Goal: Task Accomplishment & Management: Manage account settings

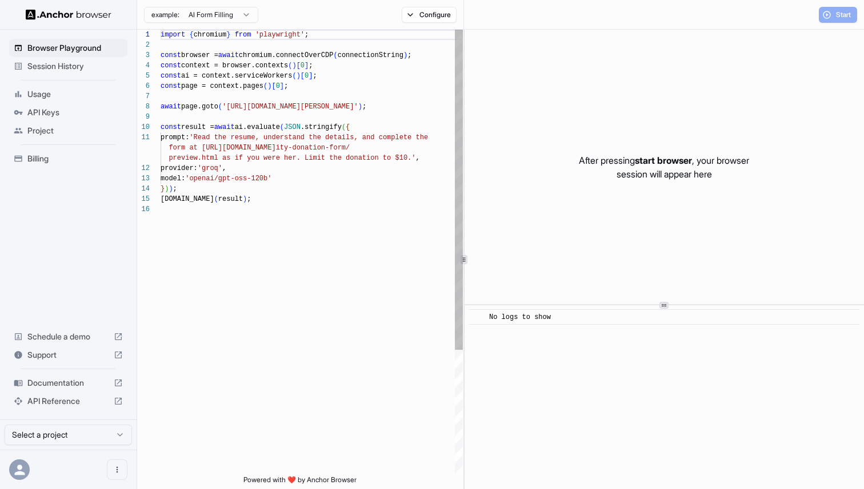
scroll to position [103, 0]
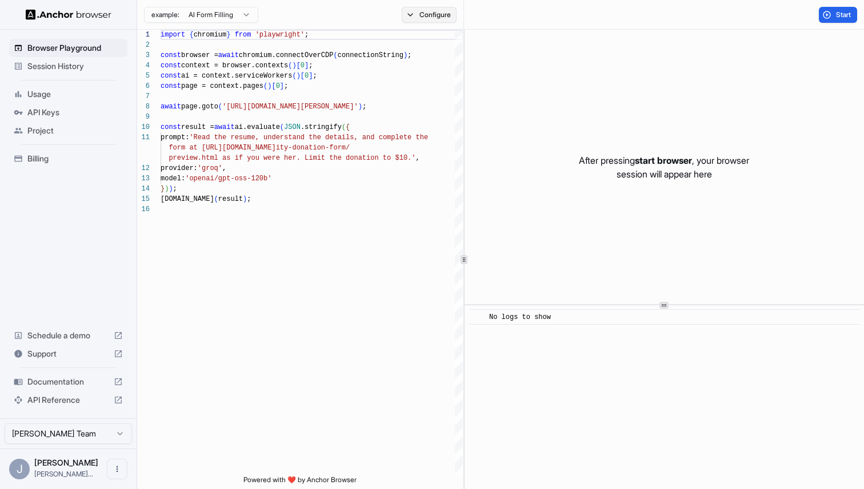
click at [405, 15] on button "Configure" at bounding box center [428, 15] width 55 height 16
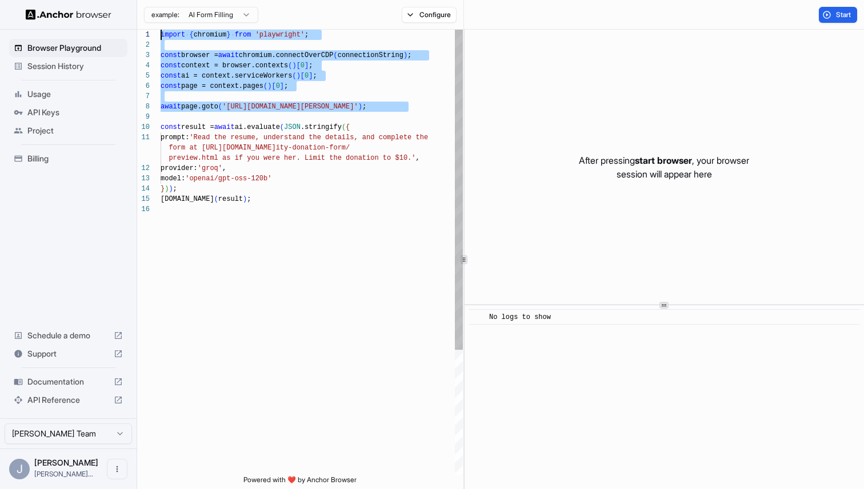
drag, startPoint x: 408, startPoint y: 114, endPoint x: 71, endPoint y: -2, distance: 356.3
click at [160, 30] on div "import { chromium } from 'playwright' ; const browser = await chromium.connectO…" at bounding box center [311, 340] width 302 height 621
click at [340, 78] on div "import { chromium } from 'playwright' ; const browser = await chromium.connectO…" at bounding box center [311, 340] width 302 height 621
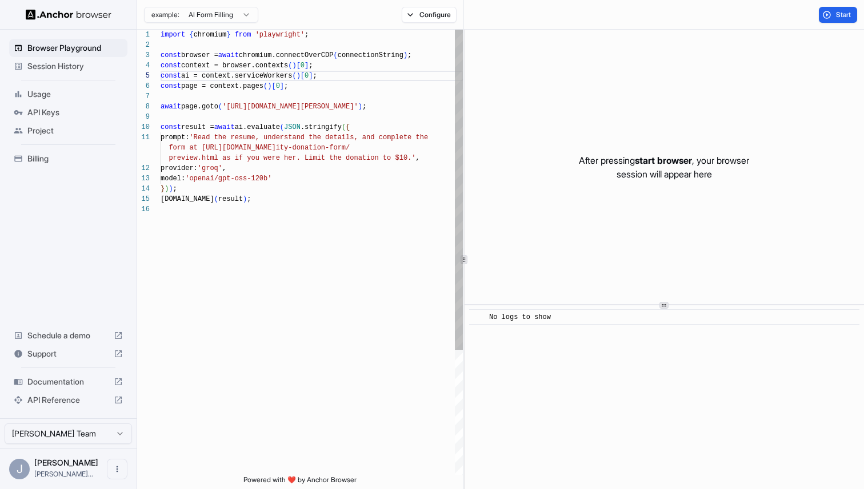
scroll to position [72, 0]
drag, startPoint x: 393, startPoint y: 106, endPoint x: 231, endPoint y: 105, distance: 161.6
click at [231, 105] on div "import { chromium } from 'playwright' ; const browser = await chromium.connectO…" at bounding box center [311, 340] width 302 height 621
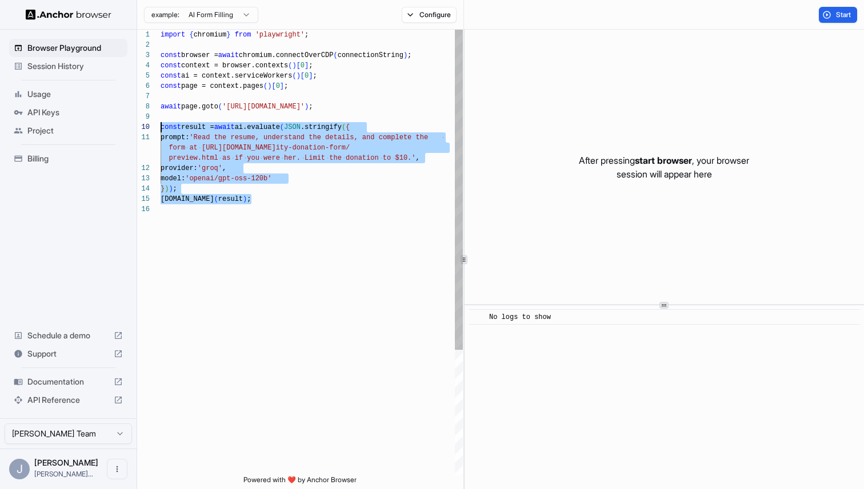
scroll to position [93, 0]
drag, startPoint x: 254, startPoint y: 223, endPoint x: 144, endPoint y: 128, distance: 145.0
click at [160, 128] on div "import { chromium } from 'playwright' ; const browser = await chromium.connectO…" at bounding box center [311, 340] width 302 height 621
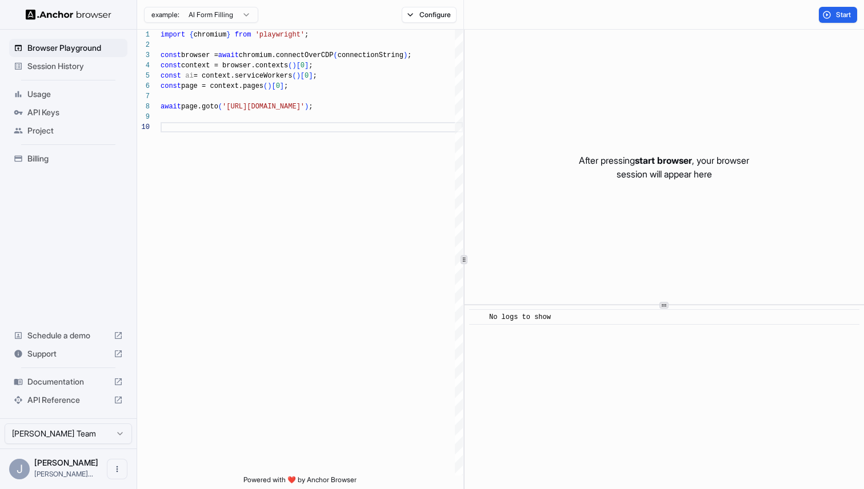
type textarea "**********"
click at [810, 15] on div "Start" at bounding box center [664, 15] width 400 height 30
click at [830, 15] on button "Start" at bounding box center [837, 15] width 38 height 16
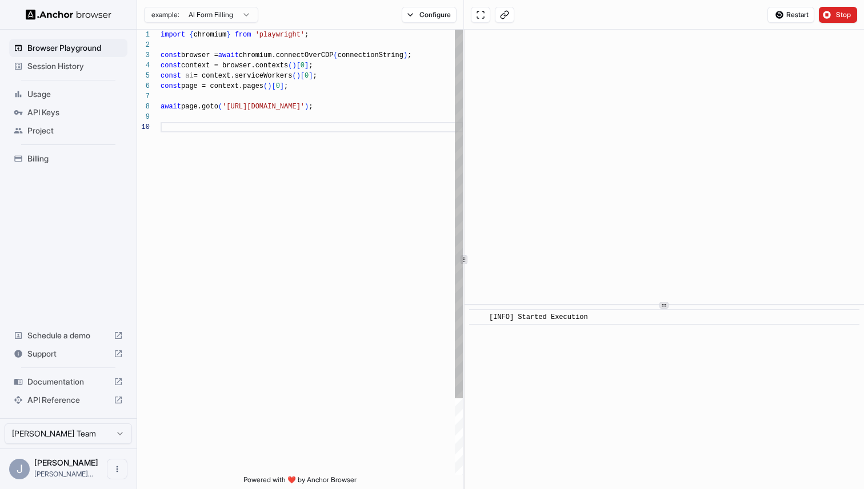
click at [364, 130] on div "import { chromium } from 'playwright' ; const browser = await chromium.connectO…" at bounding box center [311, 299] width 302 height 539
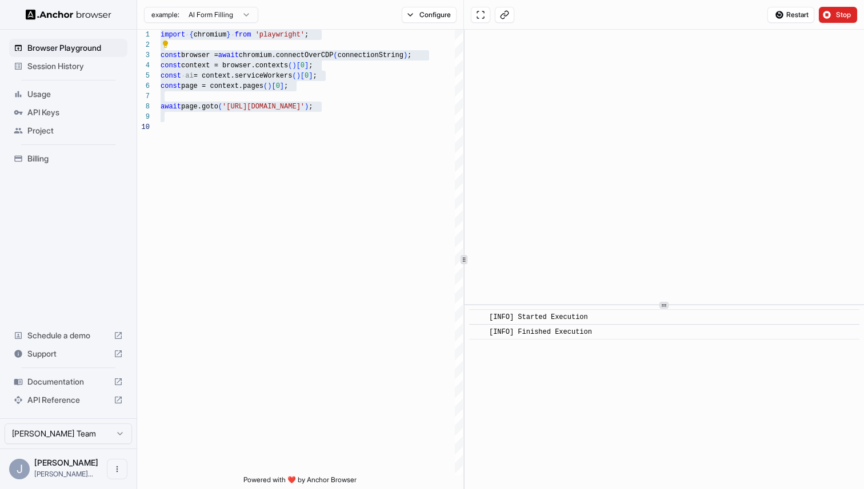
click at [235, 10] on html "**********" at bounding box center [432, 244] width 864 height 489
click at [55, 162] on span "Billing" at bounding box center [74, 158] width 95 height 11
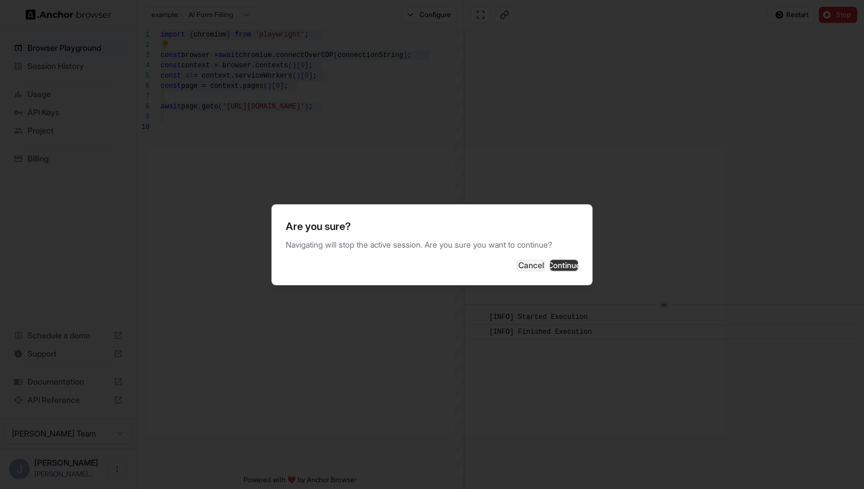
click at [558, 266] on button "Continue" at bounding box center [563, 265] width 29 height 11
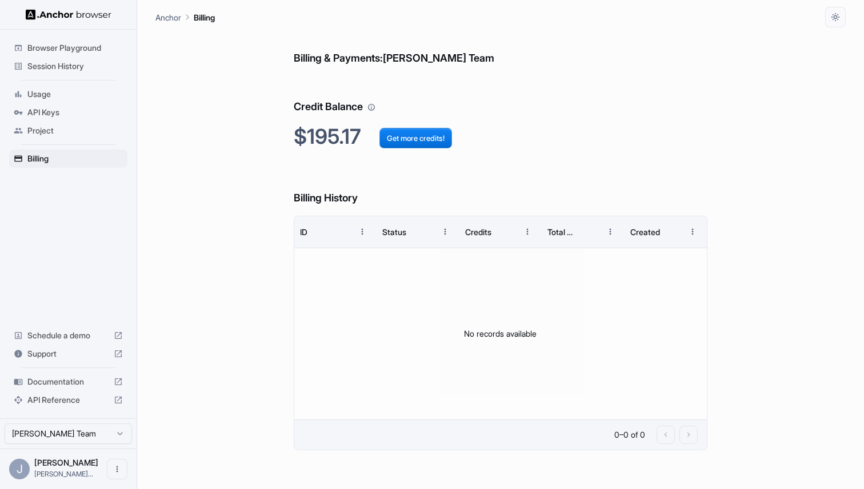
click at [77, 67] on span "Session History" at bounding box center [74, 66] width 95 height 11
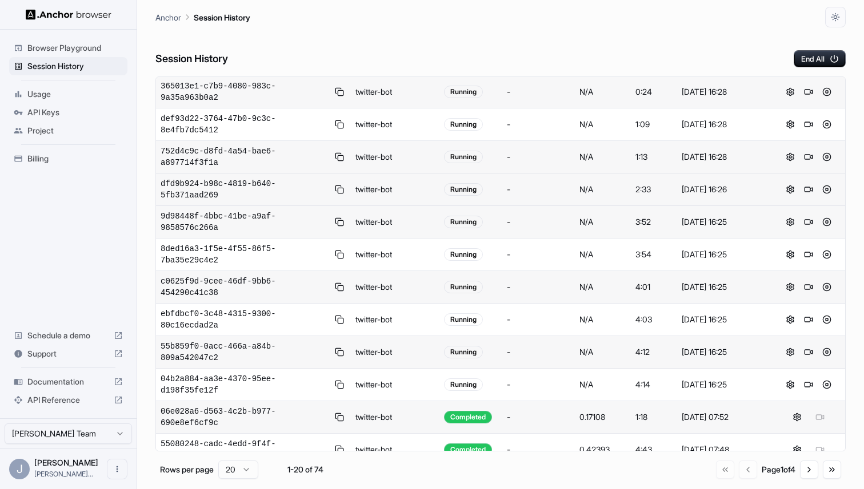
scroll to position [301, 0]
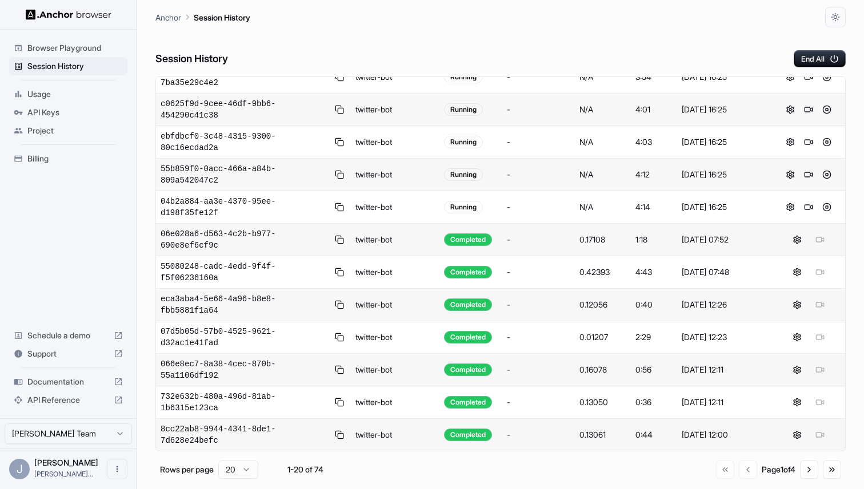
click at [816, 240] on div at bounding box center [808, 240] width 65 height 14
click at [218, 222] on td "04b2a884-aa3e-4370-95ee-d198f35fe12f" at bounding box center [253, 207] width 195 height 33
click at [218, 237] on span "06e028a6-d563-4c2b-b977-690e8ef6cf9c" at bounding box center [244, 239] width 168 height 23
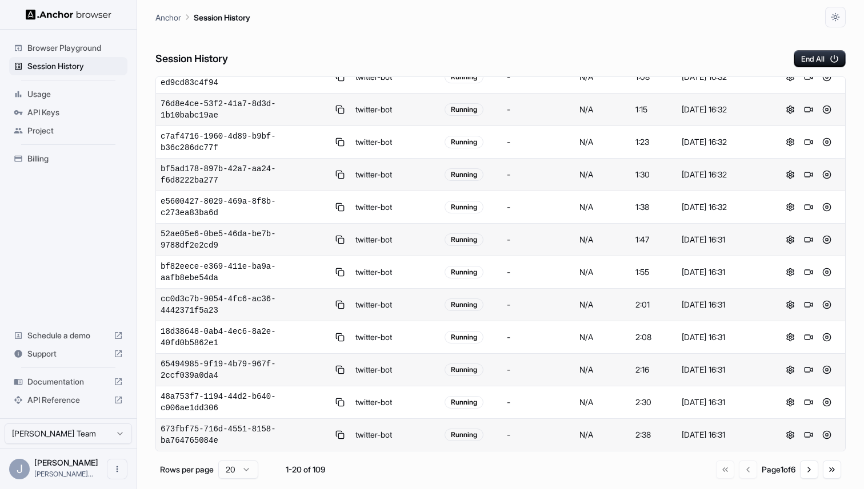
click at [73, 50] on span "Browser Playground" at bounding box center [74, 47] width 95 height 11
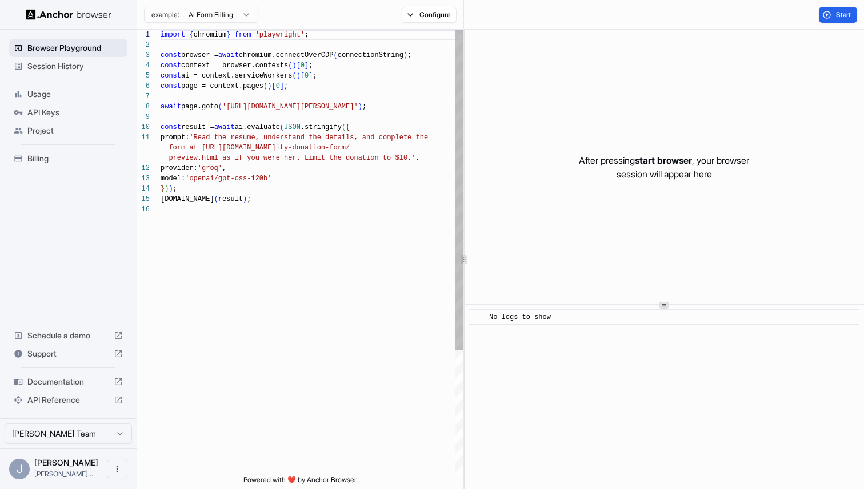
scroll to position [103, 0]
click at [423, 19] on button "Configure" at bounding box center [428, 15] width 55 height 16
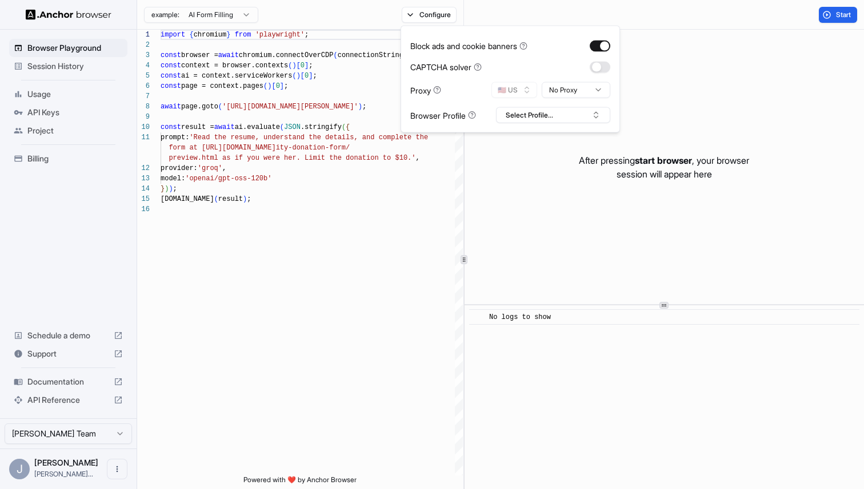
click at [572, 94] on html "Browser Playground Session History Usage API Keys Project Billing Schedule a de…" at bounding box center [432, 244] width 864 height 489
click at [528, 48] on html "Browser Playground Session History Usage API Keys Project Billing Schedule a de…" at bounding box center [432, 244] width 864 height 489
type textarea "**********"
click at [302, 174] on div "import { chromium } from 'playwright' ; const browser = await chromium.connectO…" at bounding box center [311, 340] width 302 height 621
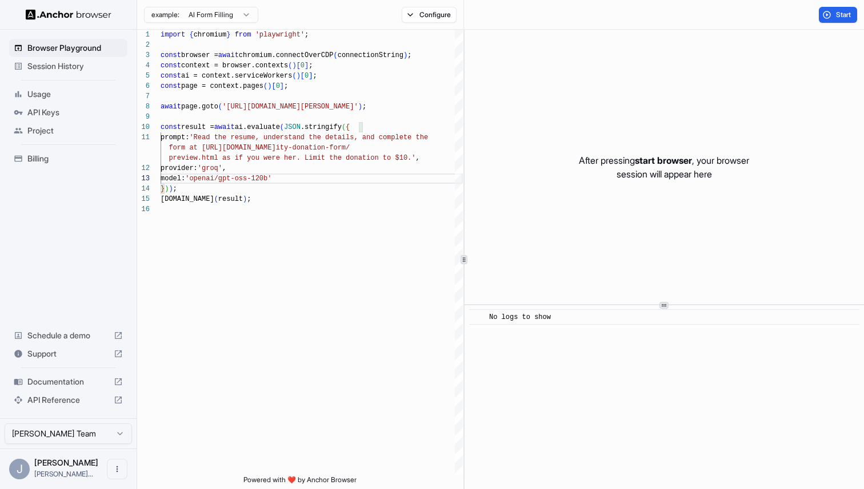
click at [34, 165] on div "Billing" at bounding box center [68, 159] width 118 height 18
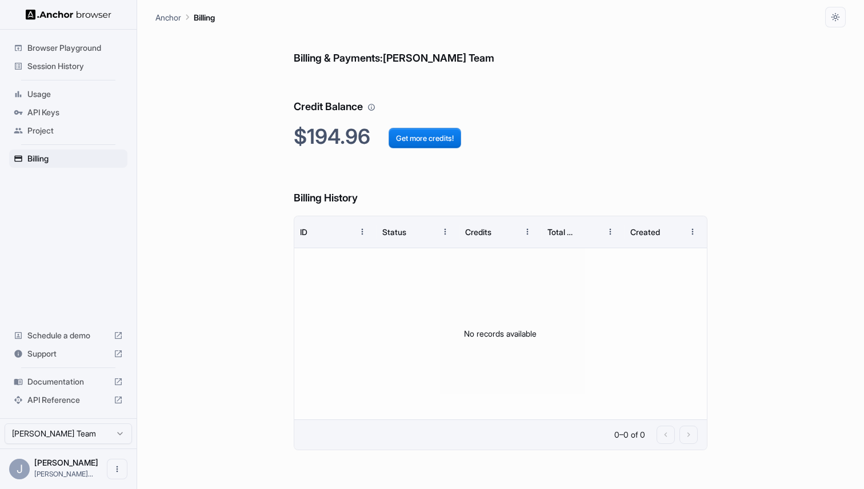
click at [77, 68] on span "Session History" at bounding box center [74, 66] width 95 height 11
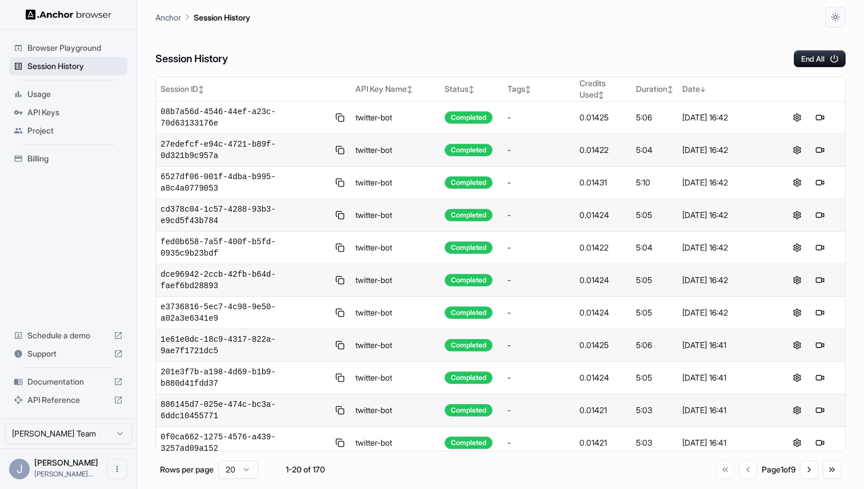
click at [100, 63] on span "Session History" at bounding box center [74, 66] width 95 height 11
click at [37, 151] on div "Billing" at bounding box center [68, 159] width 118 height 18
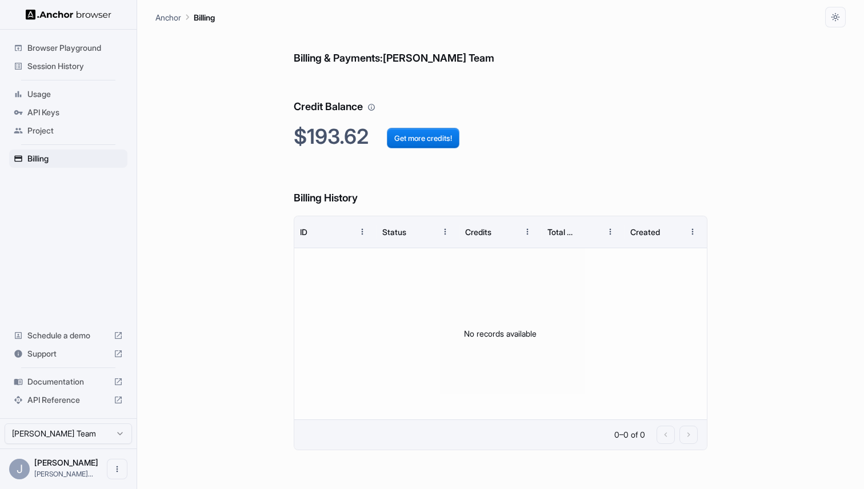
click at [62, 72] on div "Session History" at bounding box center [68, 66] width 118 height 18
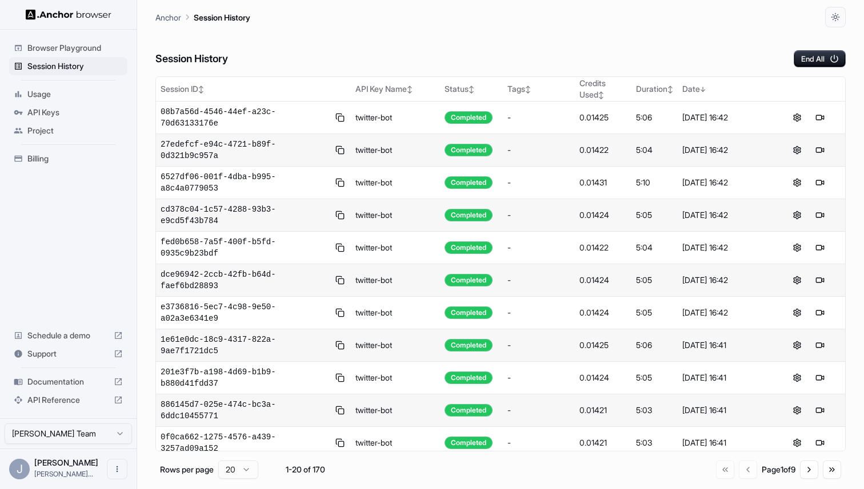
click at [91, 53] on span "Browser Playground" at bounding box center [74, 47] width 95 height 11
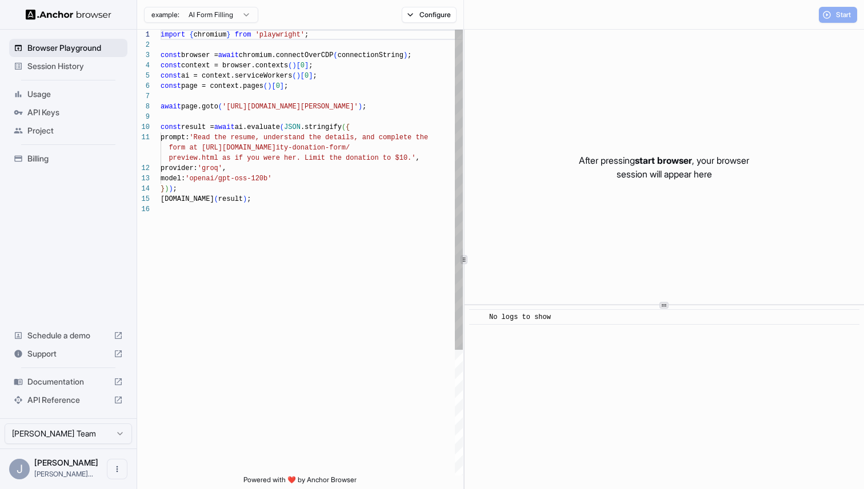
scroll to position [103, 0]
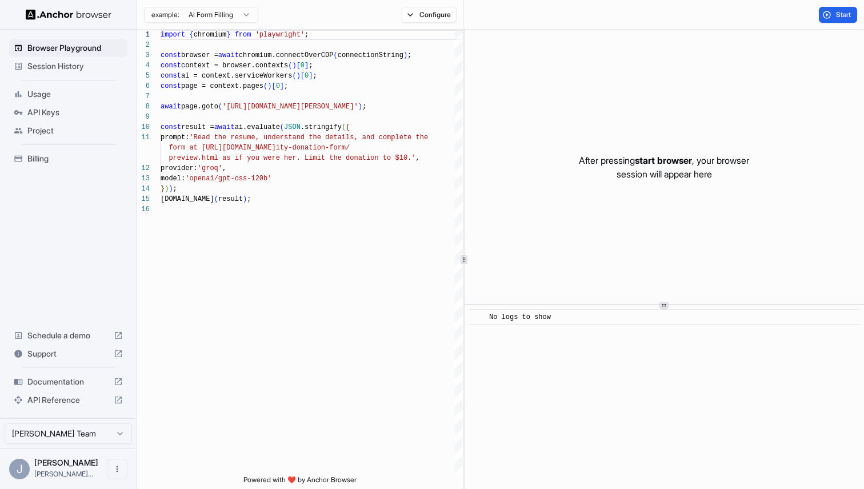
click at [398, 16] on div "Configure" at bounding box center [429, 15] width 69 height 16
click at [413, 16] on button "Configure" at bounding box center [428, 15] width 55 height 16
click at [582, 97] on html "Browser Playground Session History Usage API Keys Project Billing Schedule a de…" at bounding box center [432, 244] width 864 height 489
click at [556, 98] on div "Block ads and cookie banners CAPTCHA solver Proxy 🇺🇸 US No Proxy Browser Profil…" at bounding box center [510, 79] width 200 height 88
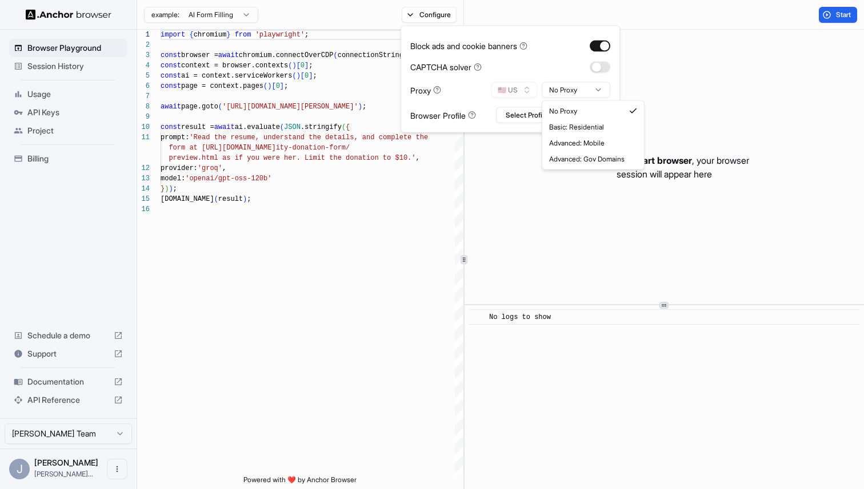
click at [556, 97] on html "Browser Playground Session History Usage API Keys Project Billing Schedule a de…" at bounding box center [432, 244] width 864 height 489
click at [57, 159] on span "Billing" at bounding box center [74, 158] width 95 height 11
